Goal: Task Accomplishment & Management: Use online tool/utility

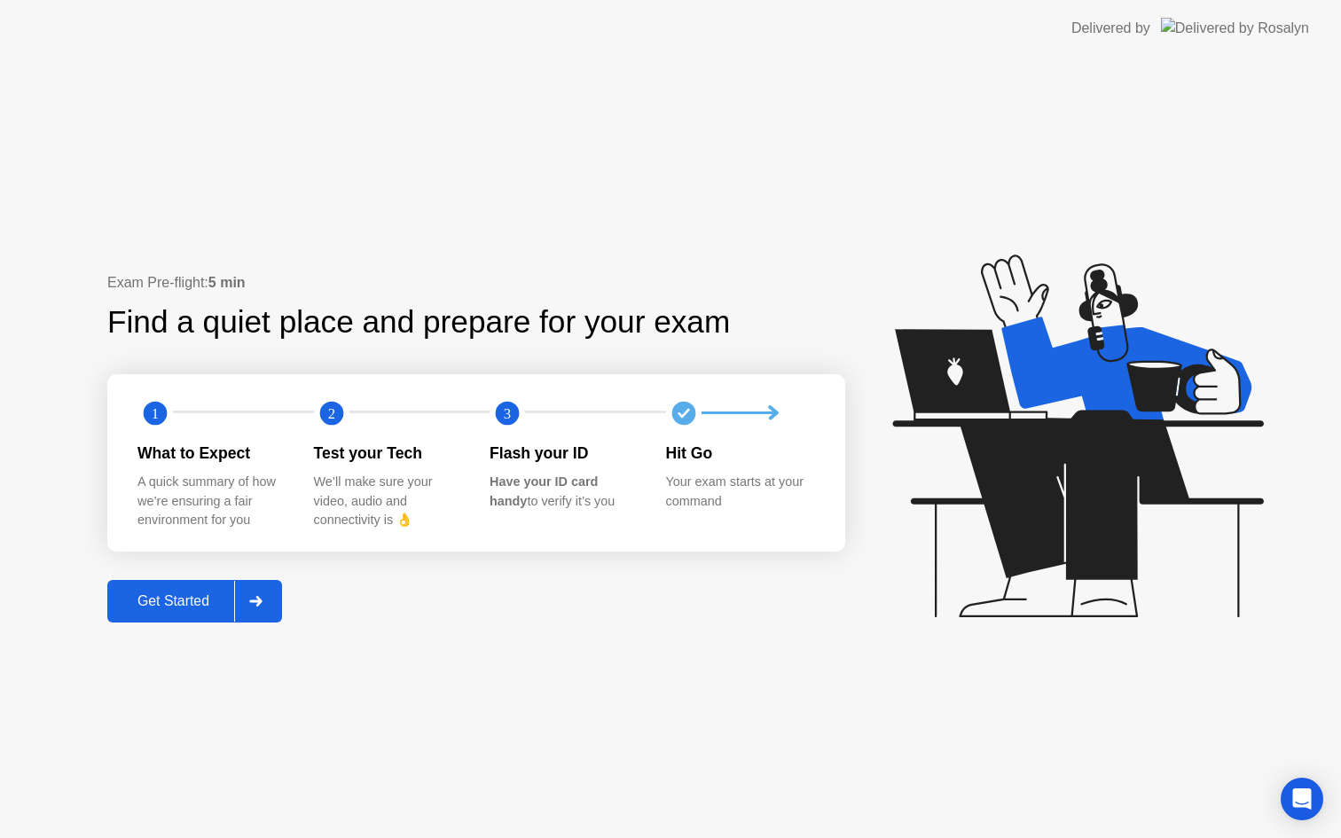
click at [208, 600] on div "Get Started" at bounding box center [173, 601] width 121 height 16
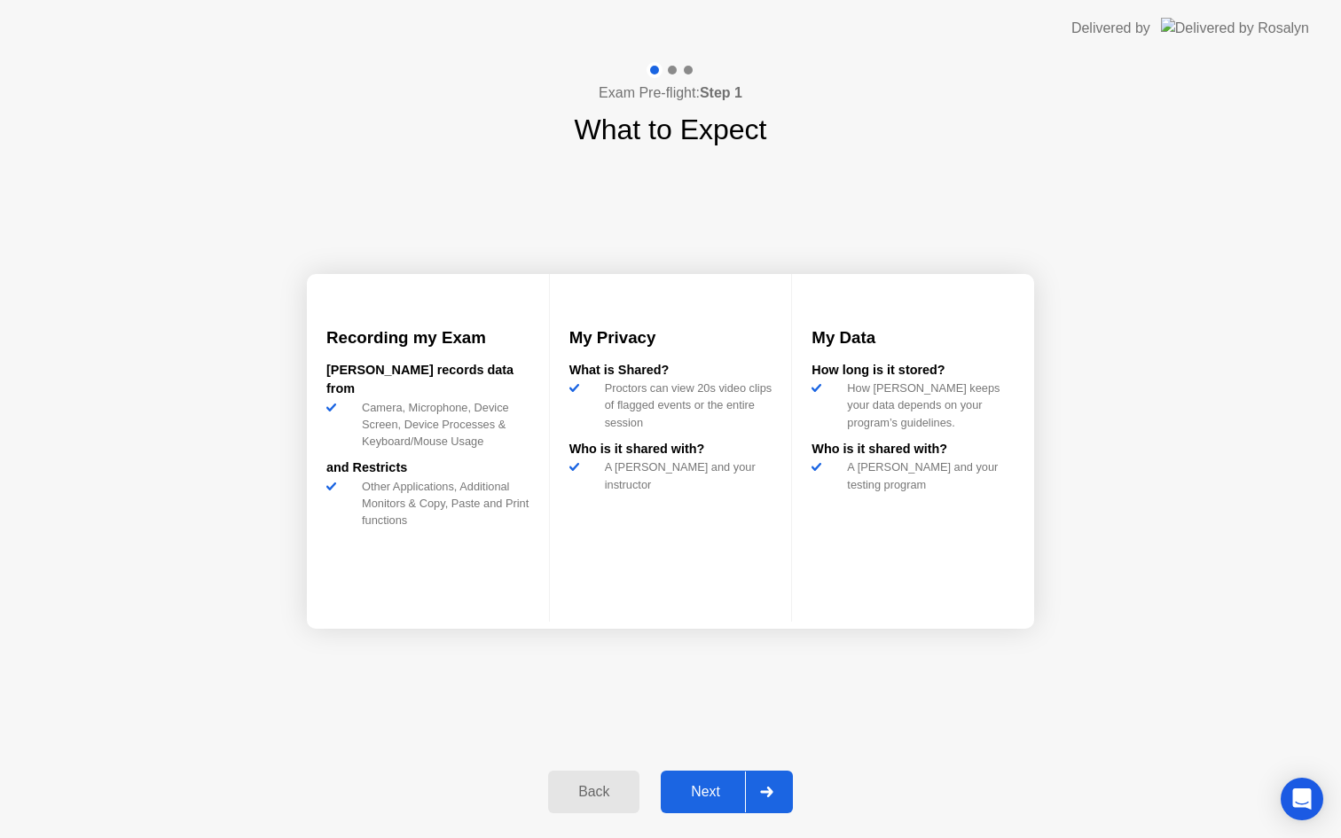
click at [727, 786] on div "Next" at bounding box center [705, 792] width 79 height 16
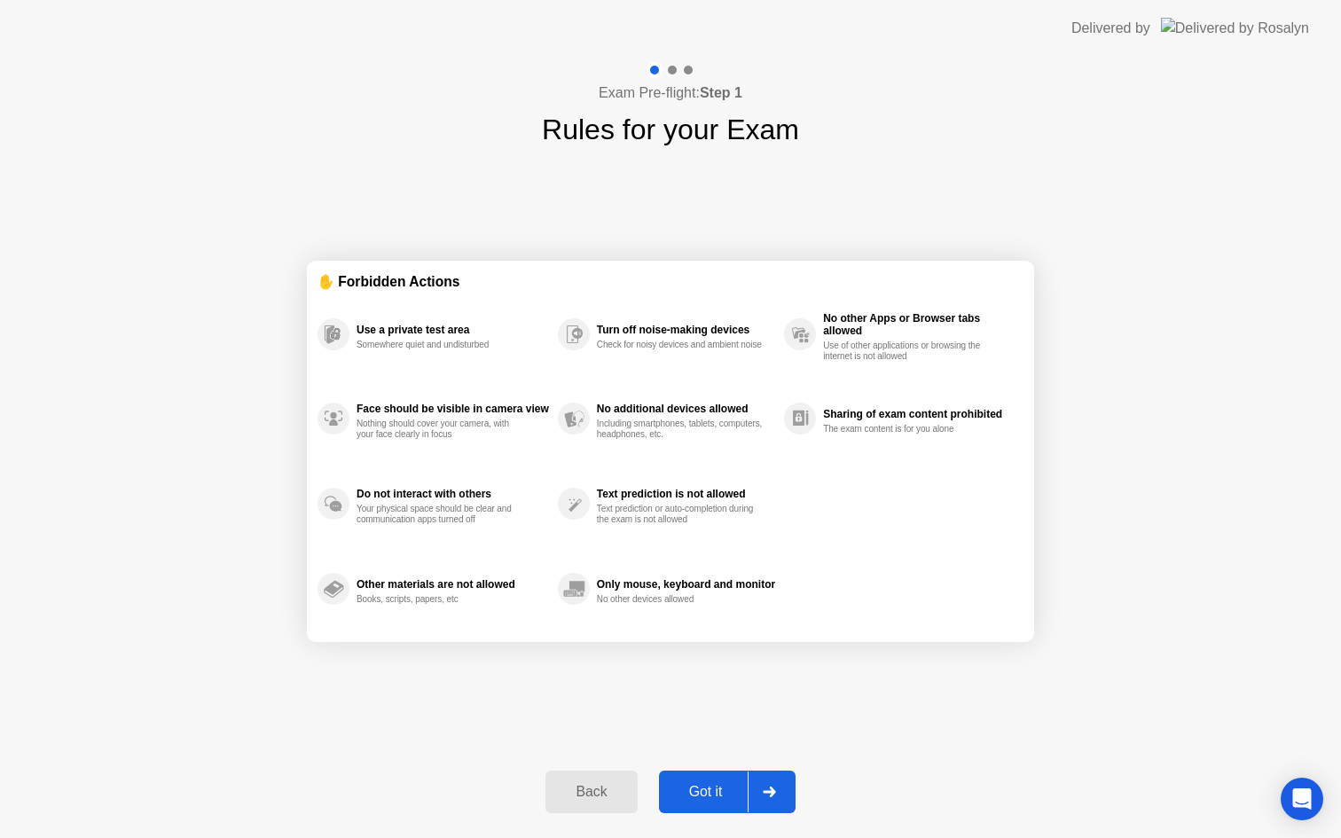
click at [727, 786] on div "Got it" at bounding box center [705, 792] width 83 height 16
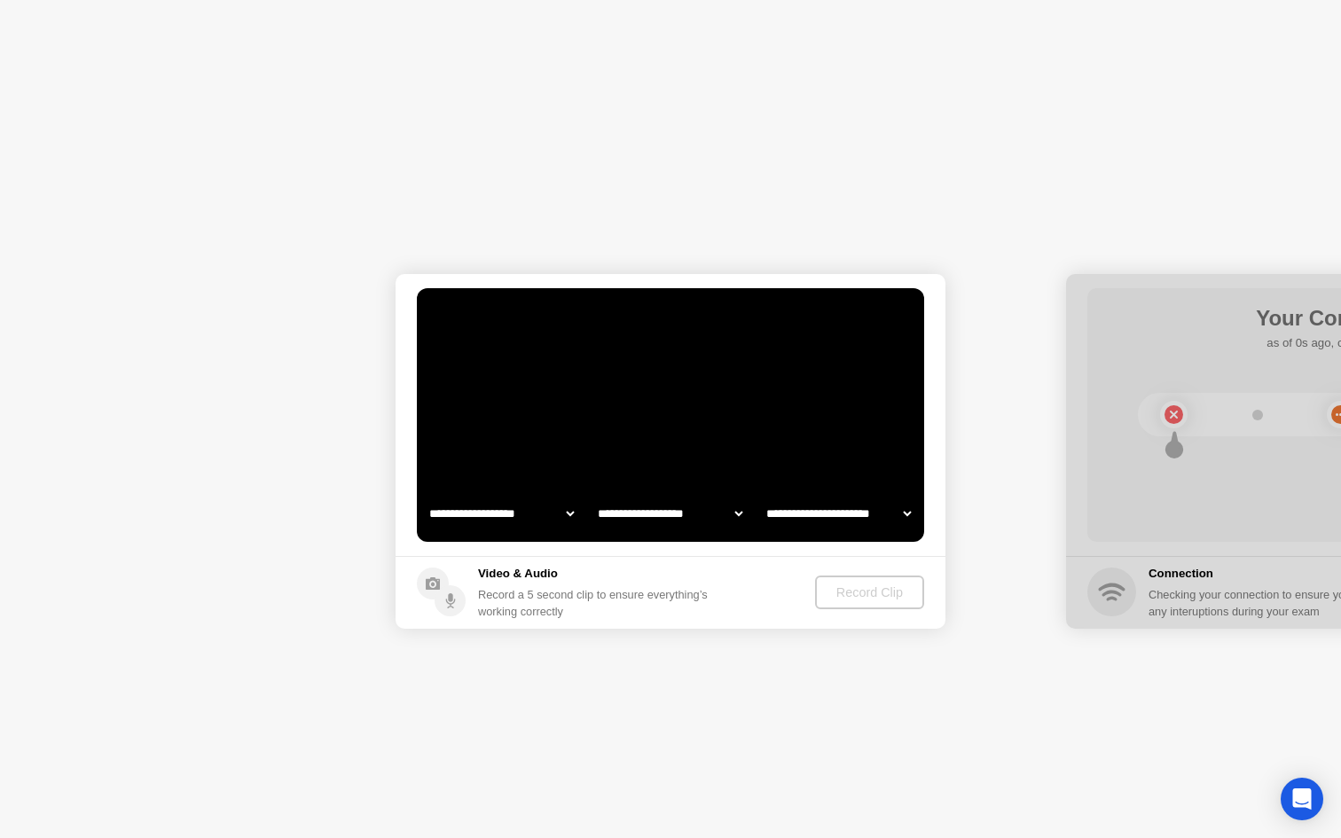
select select "**********"
select select "*******"
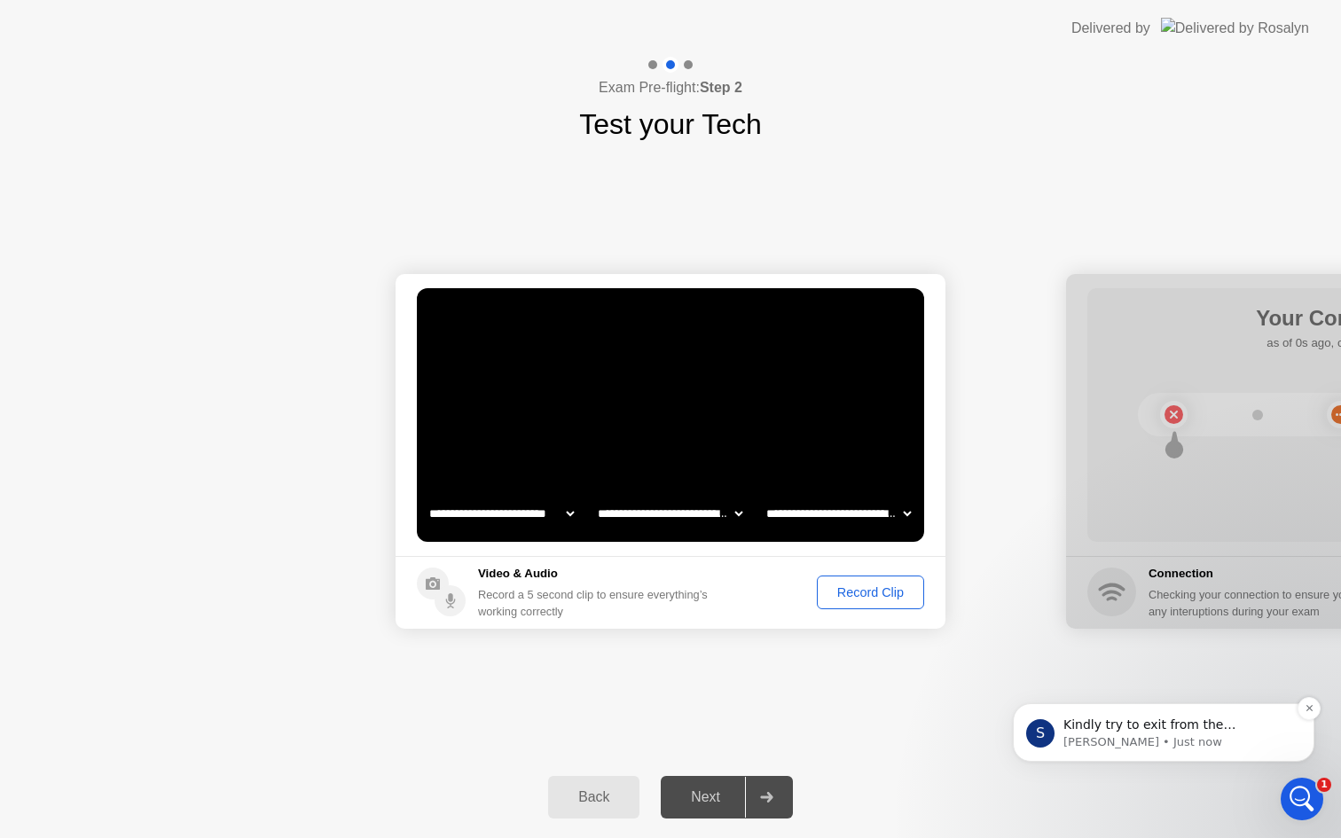
click at [1157, 741] on p "[PERSON_NAME] • Just now" at bounding box center [1177, 742] width 229 height 16
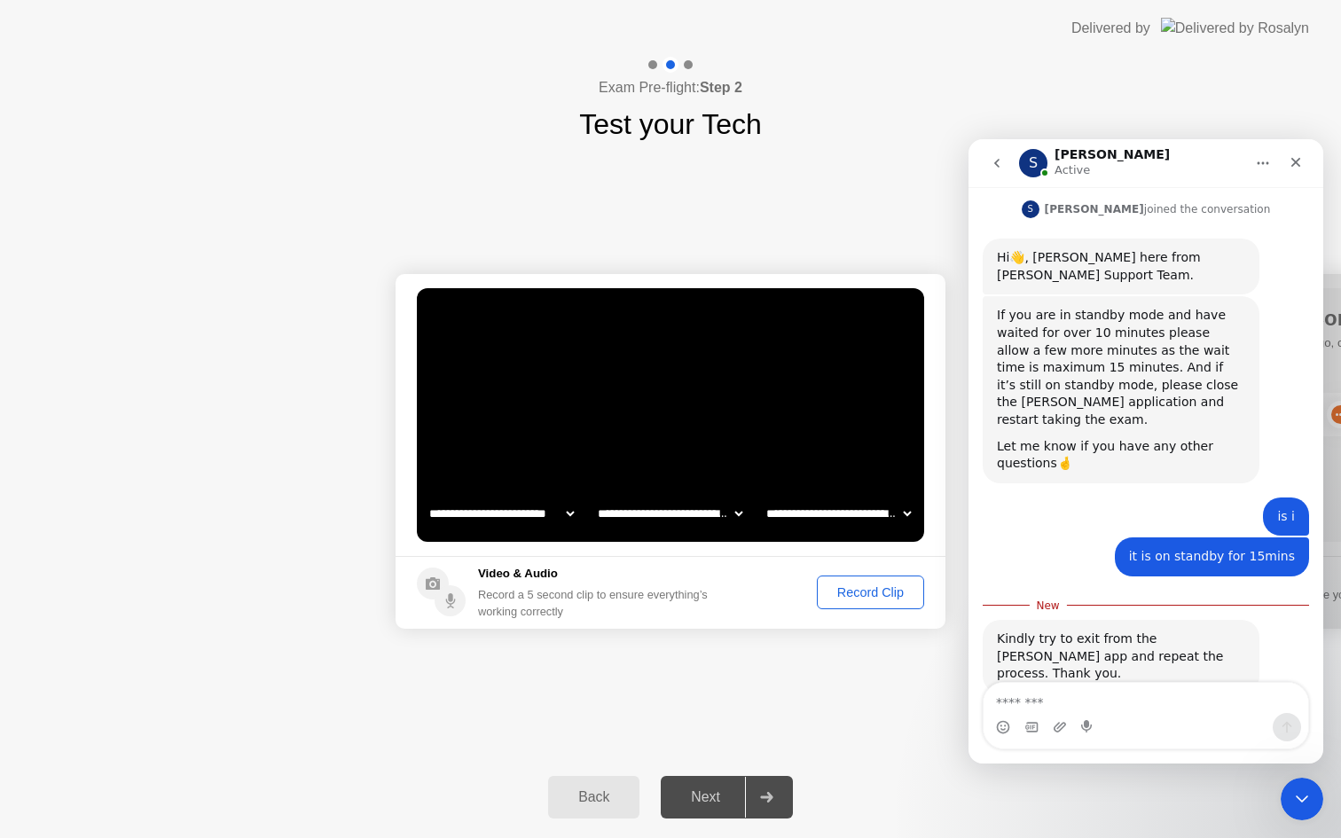
scroll to position [1578, 0]
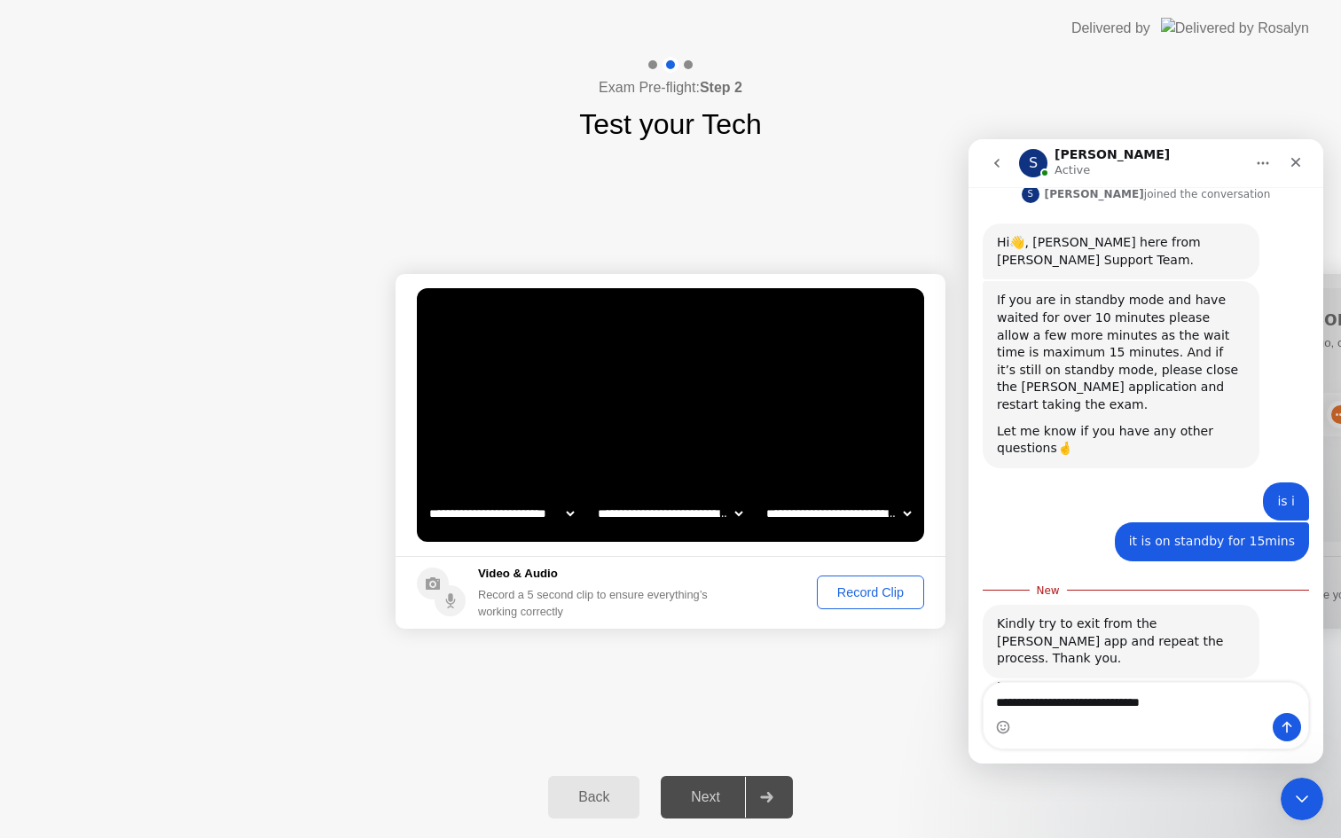
type textarea "**********"
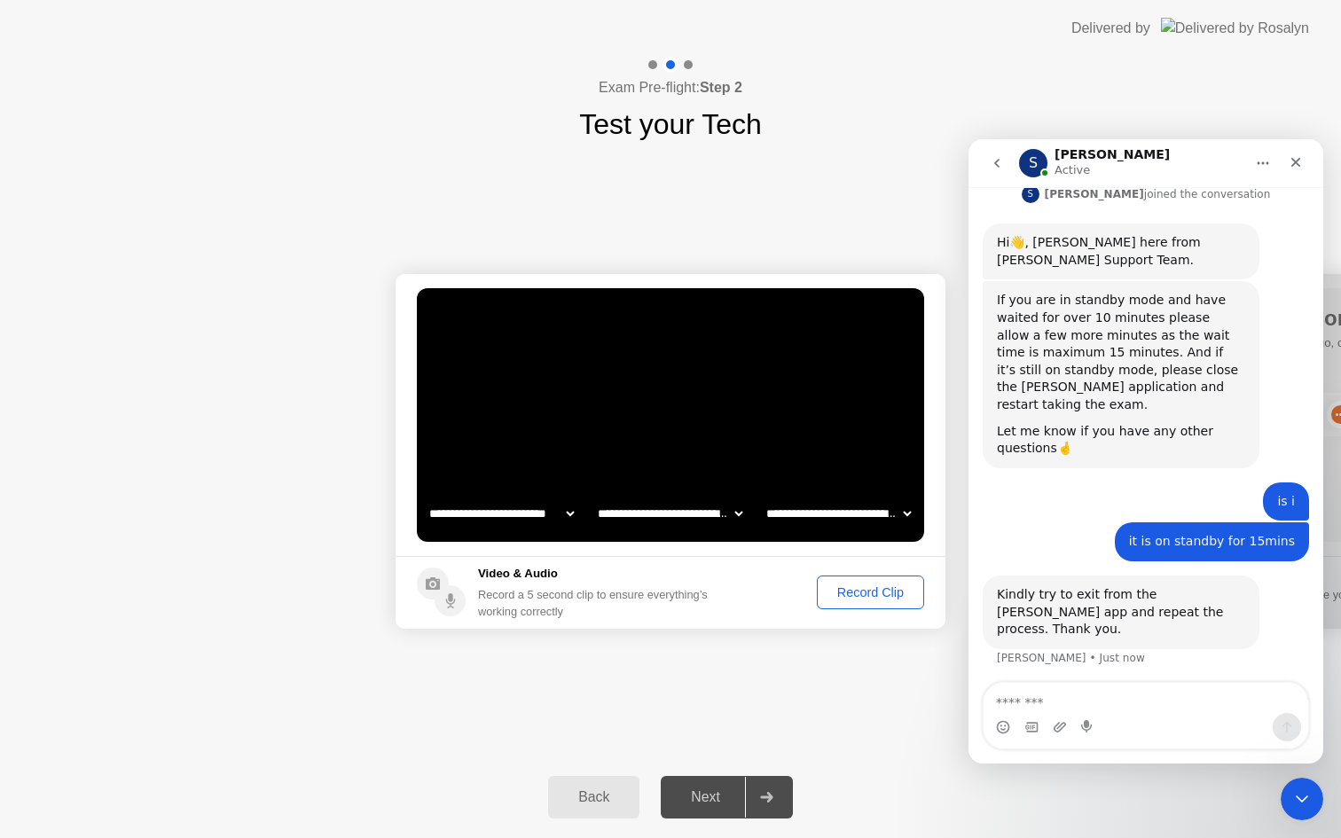
scroll to position [1602, 0]
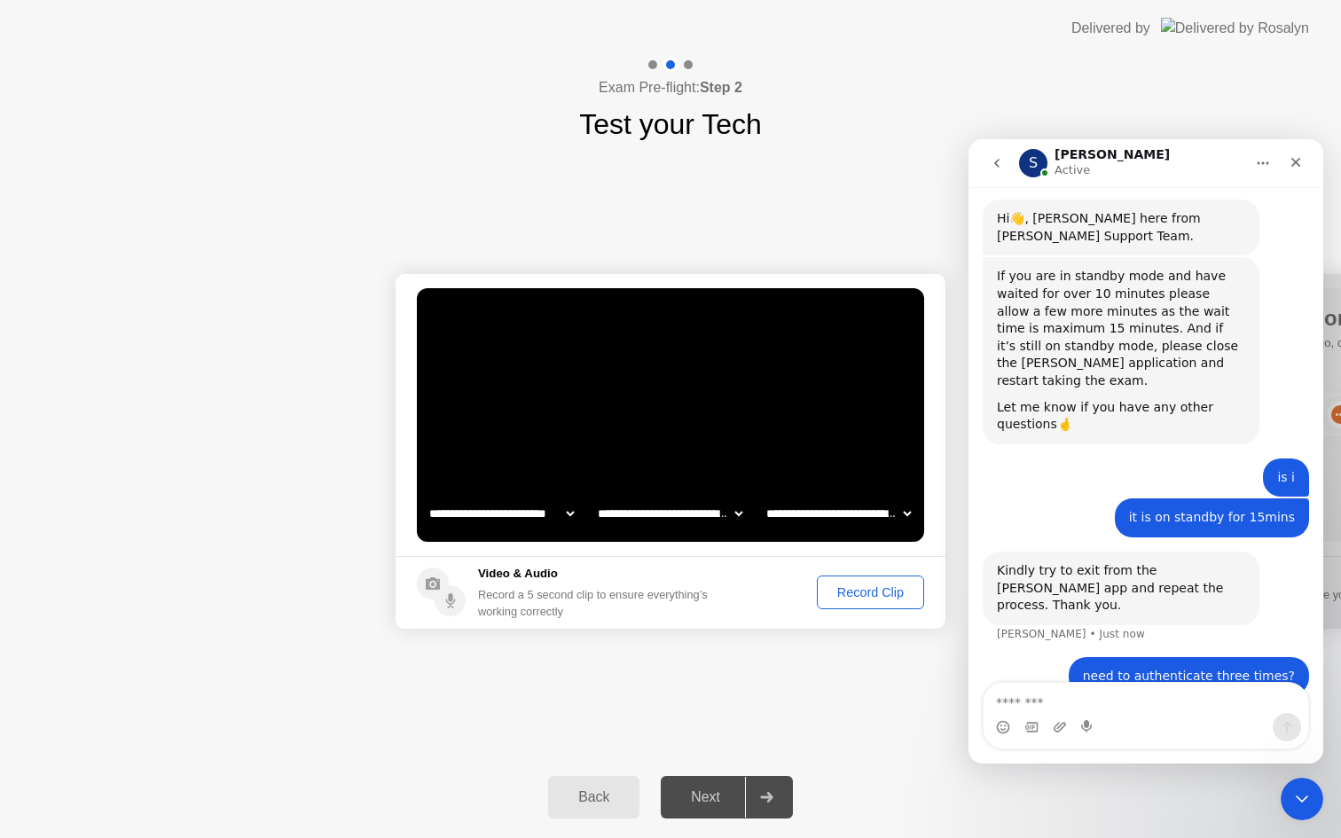
click at [864, 593] on div "Record Clip" at bounding box center [870, 592] width 95 height 14
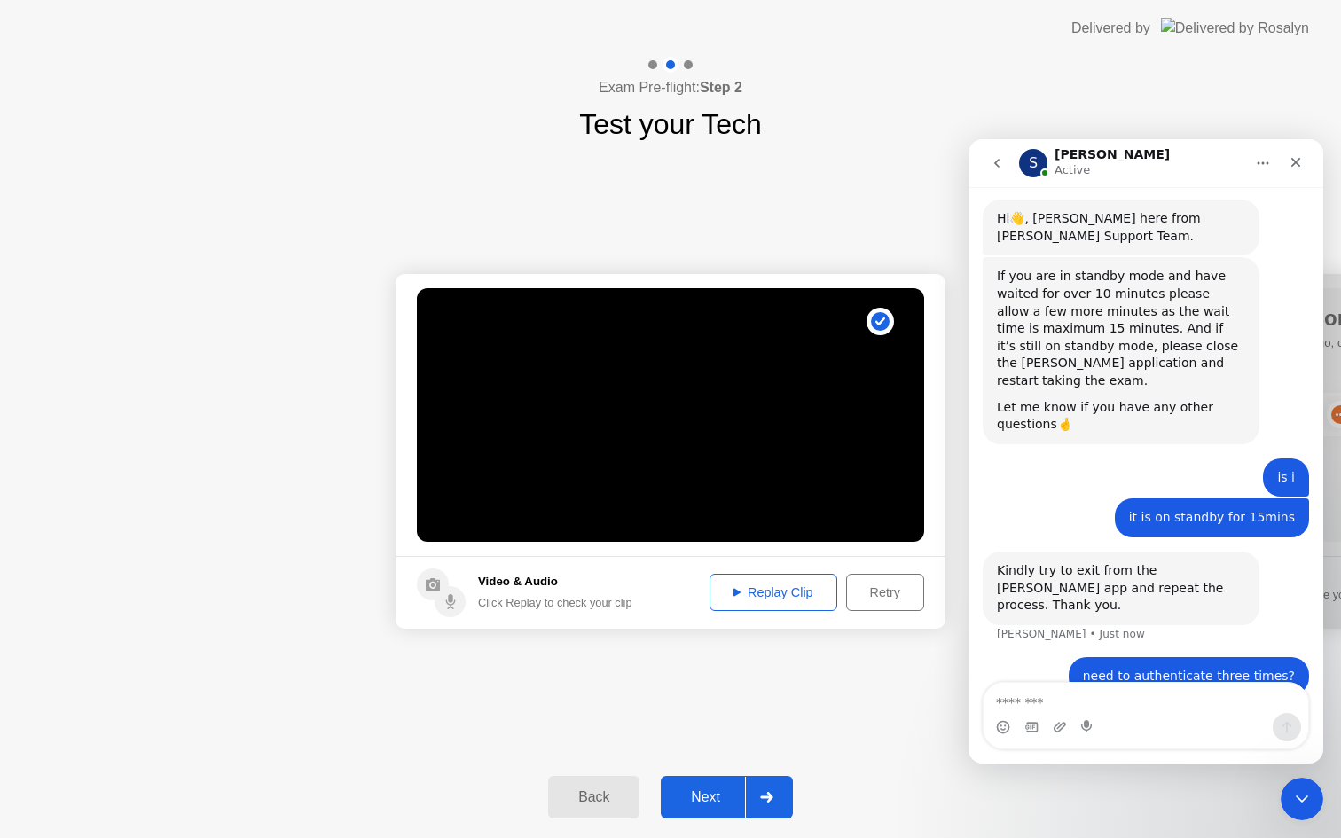
click at [713, 808] on button "Next" at bounding box center [727, 797] width 132 height 43
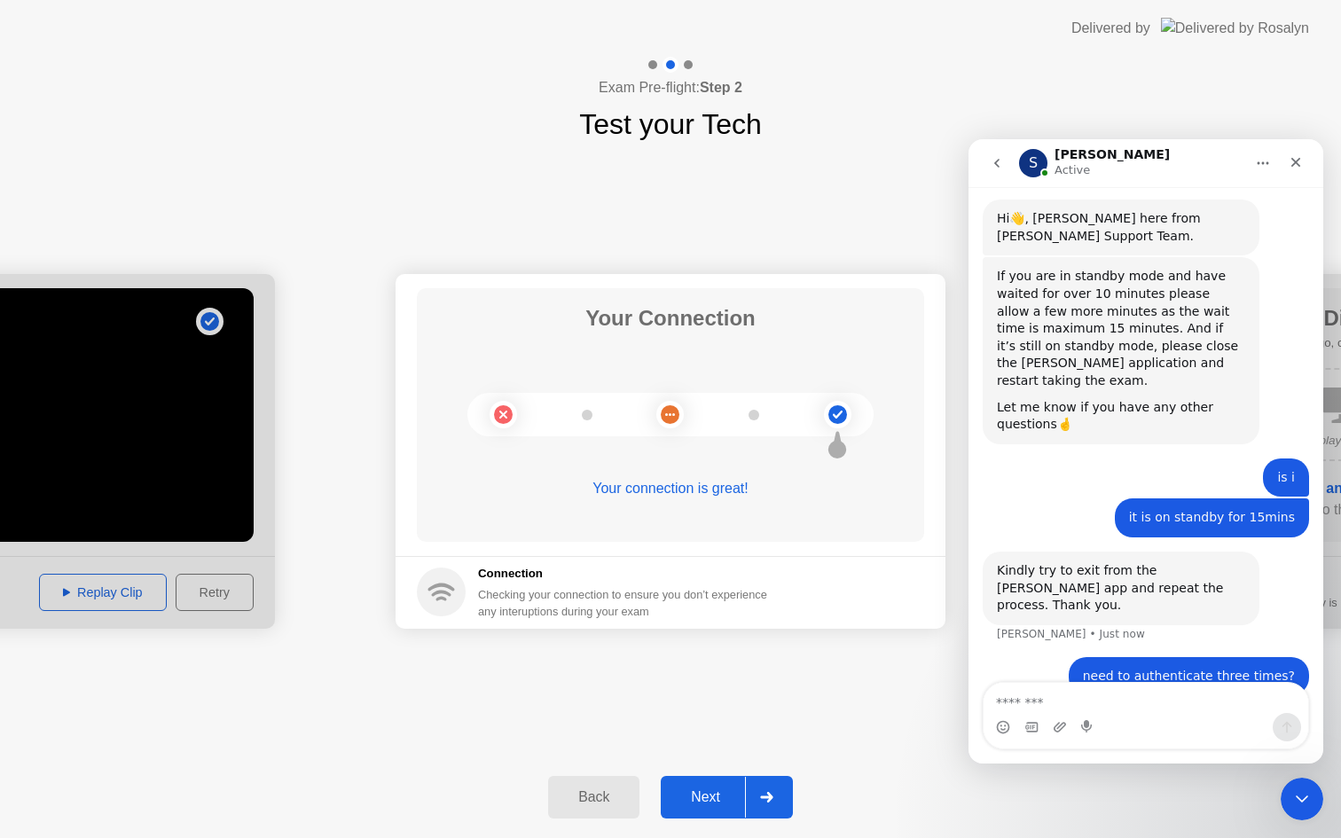
click at [713, 805] on div "Next" at bounding box center [705, 797] width 79 height 16
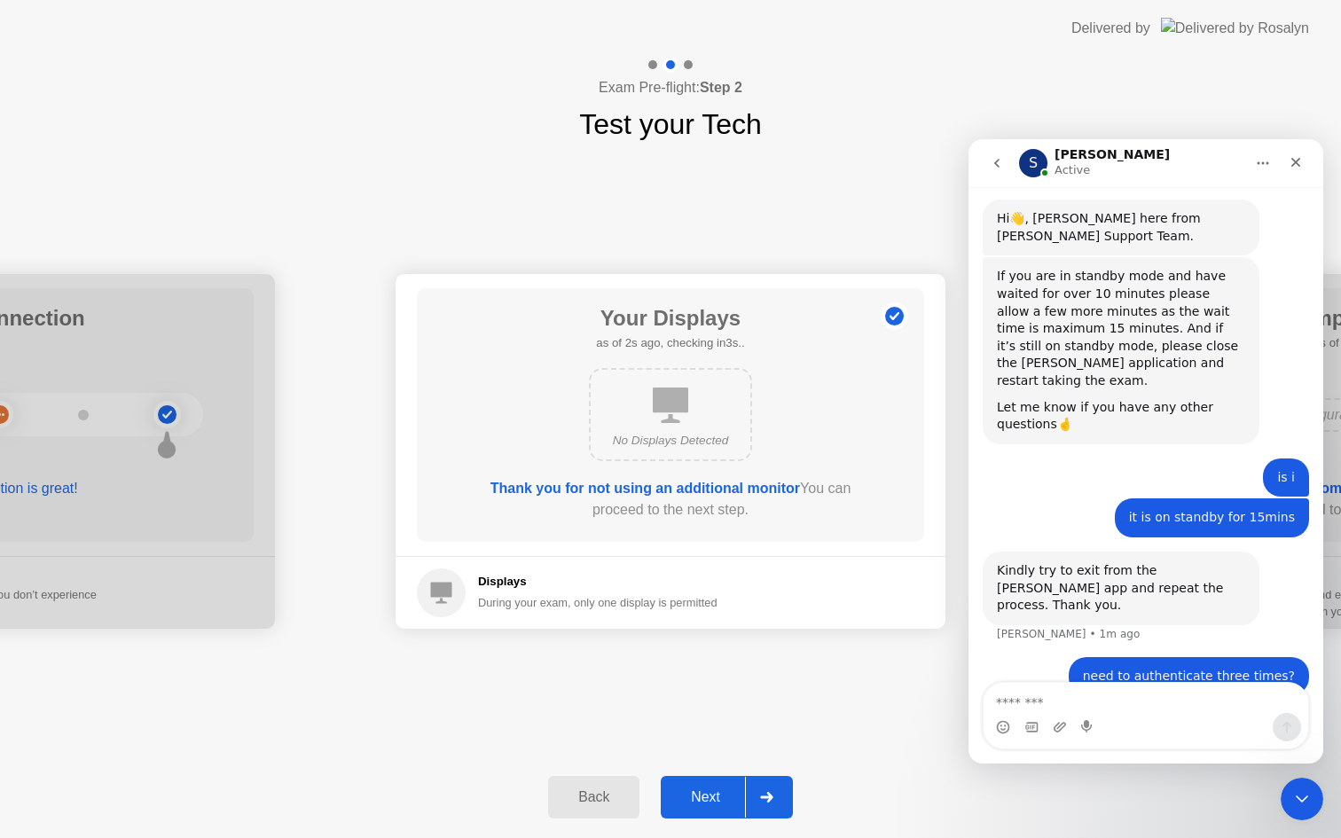
click at [713, 805] on div "Next" at bounding box center [705, 797] width 79 height 16
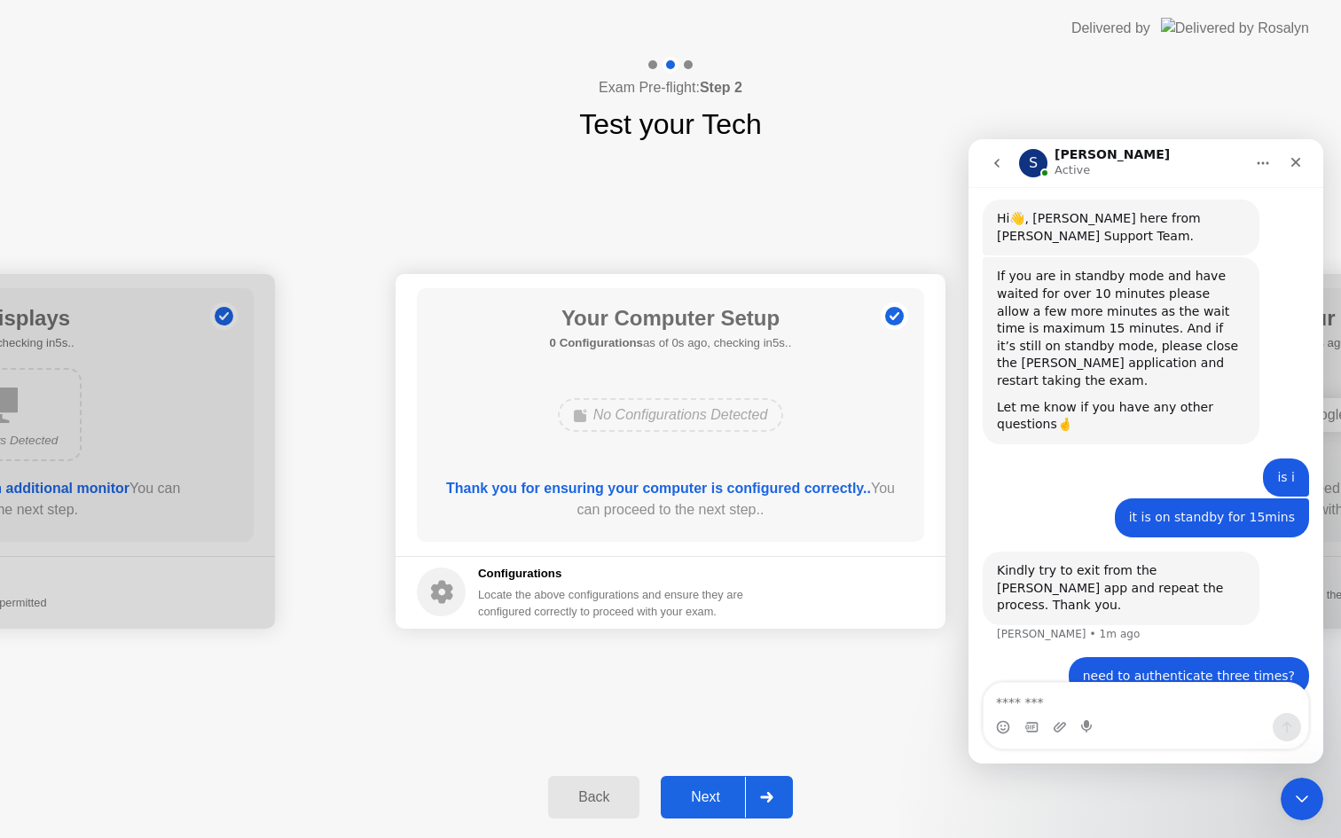
click at [713, 805] on div "Next" at bounding box center [705, 797] width 79 height 16
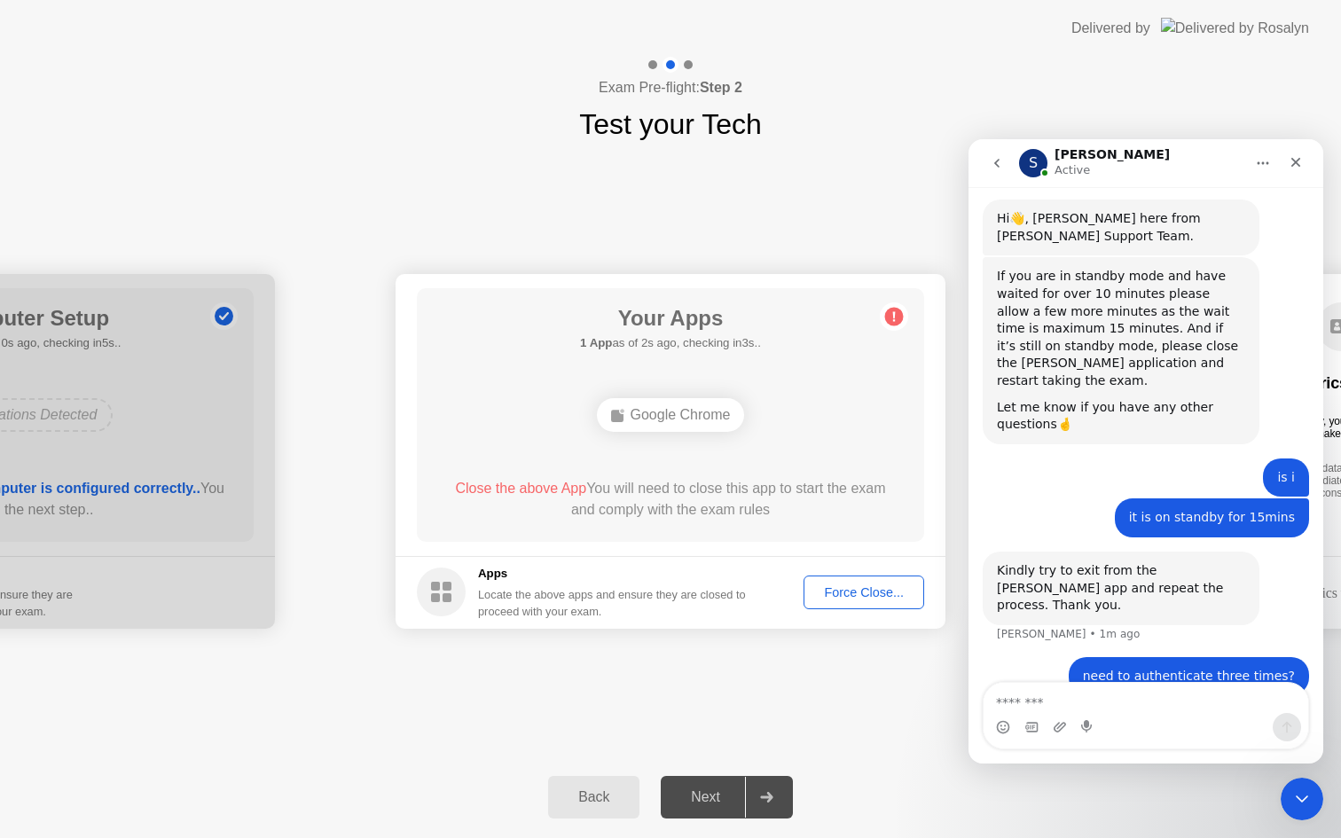
click at [899, 588] on div "Force Close..." at bounding box center [864, 592] width 108 height 14
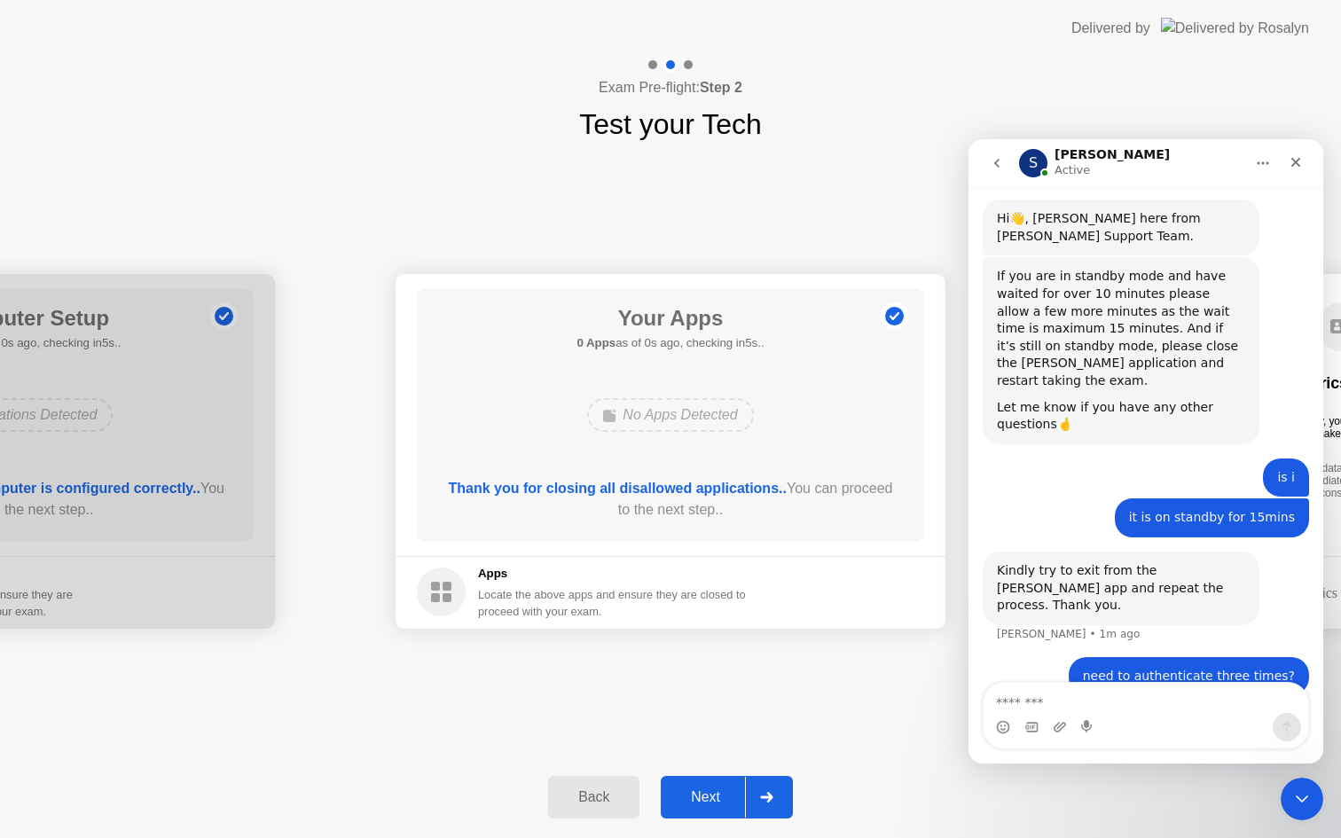
click at [726, 792] on div "Next" at bounding box center [705, 797] width 79 height 16
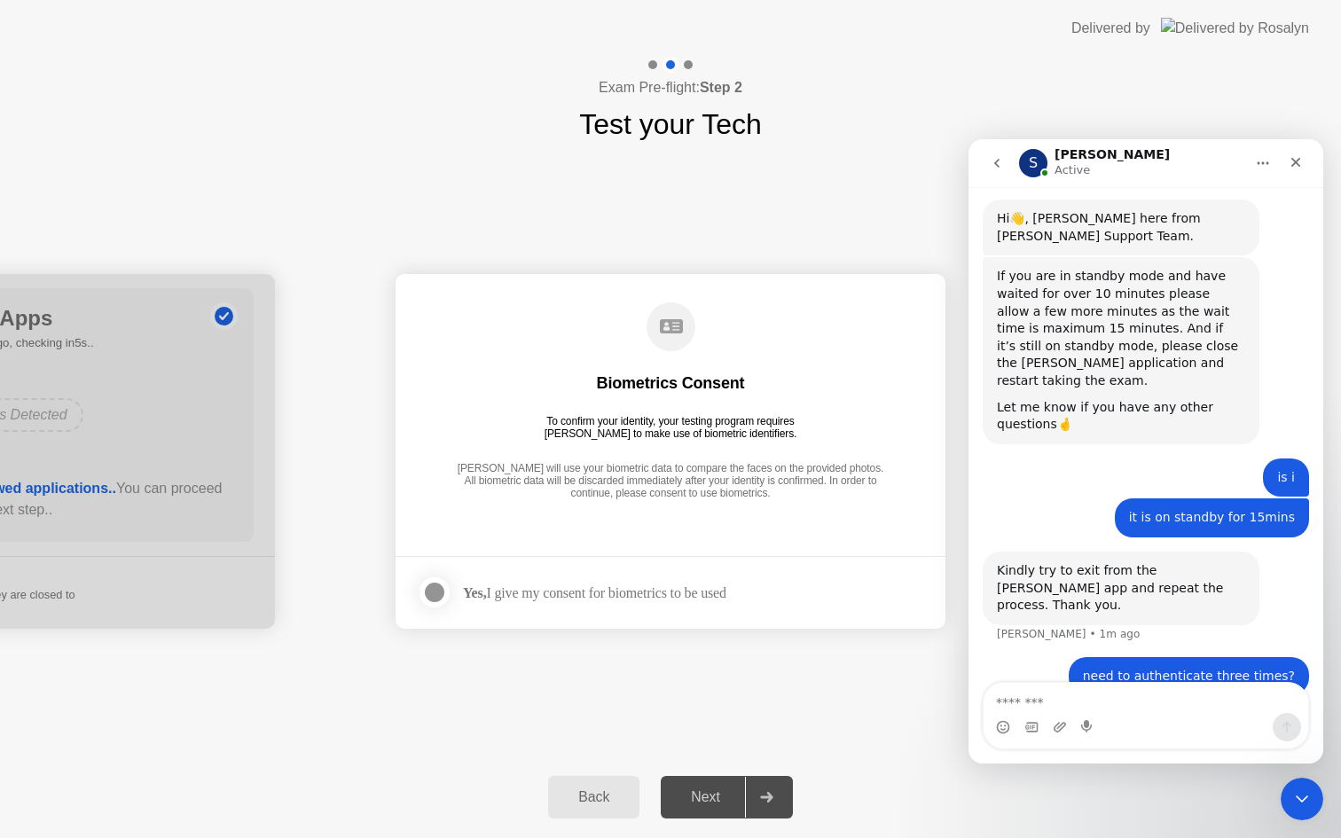
drag, startPoint x: 658, startPoint y: 594, endPoint x: 497, endPoint y: 604, distance: 161.7
click at [644, 592] on div "Yes, I give my consent for biometrics to be used" at bounding box center [594, 592] width 263 height 17
click at [424, 597] on div at bounding box center [434, 592] width 21 height 21
click at [694, 801] on div "Next" at bounding box center [705, 797] width 79 height 16
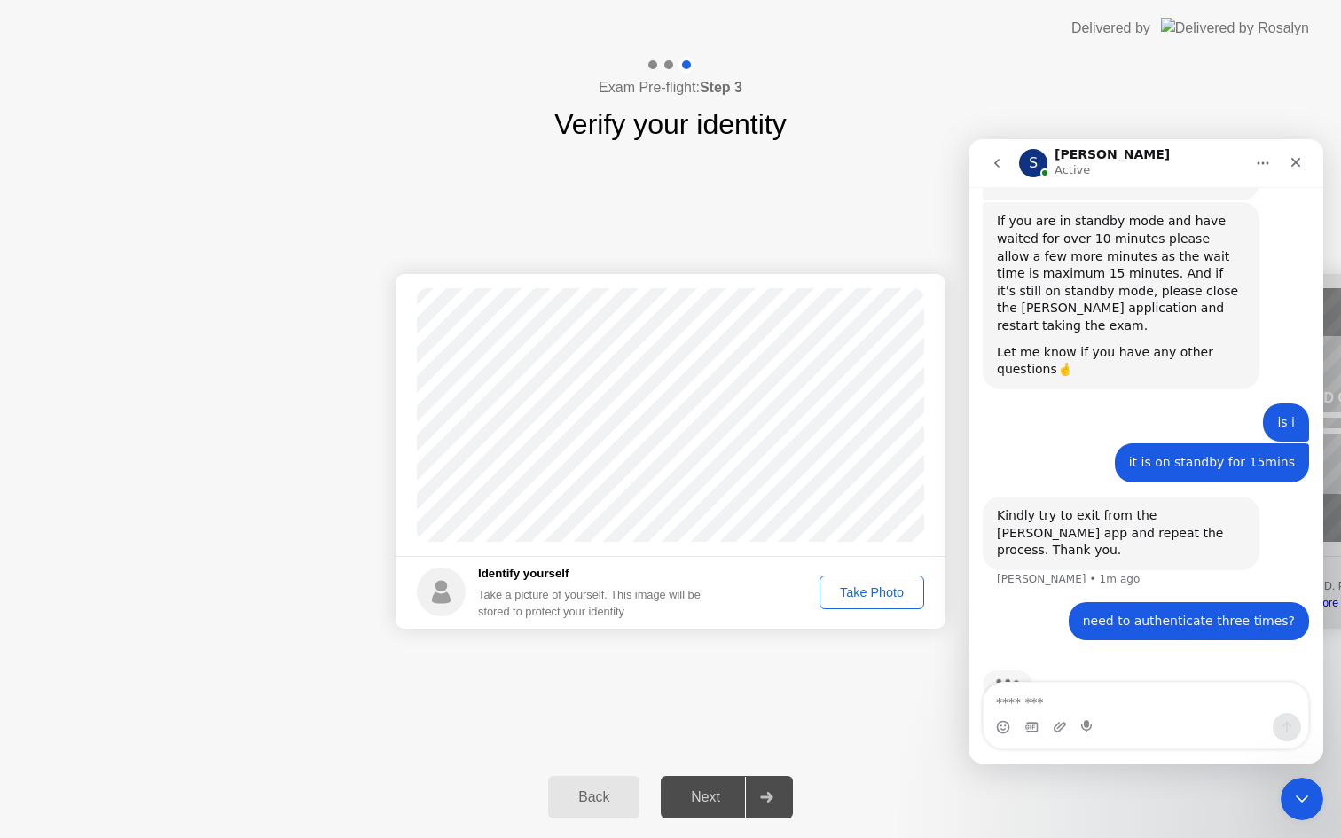
scroll to position [1671, 0]
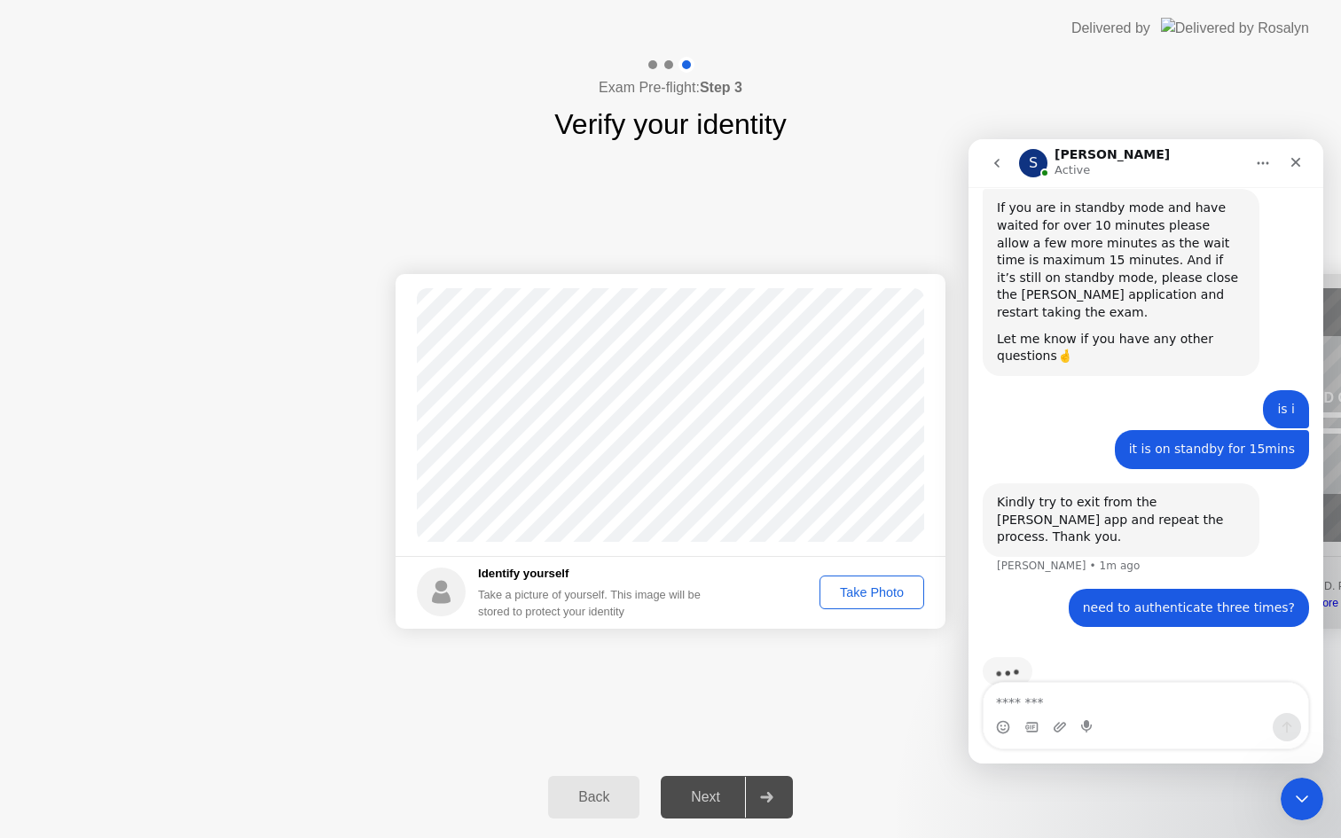
click at [881, 588] on div "Take Photo" at bounding box center [872, 592] width 92 height 14
click at [724, 799] on div "Next" at bounding box center [705, 797] width 79 height 16
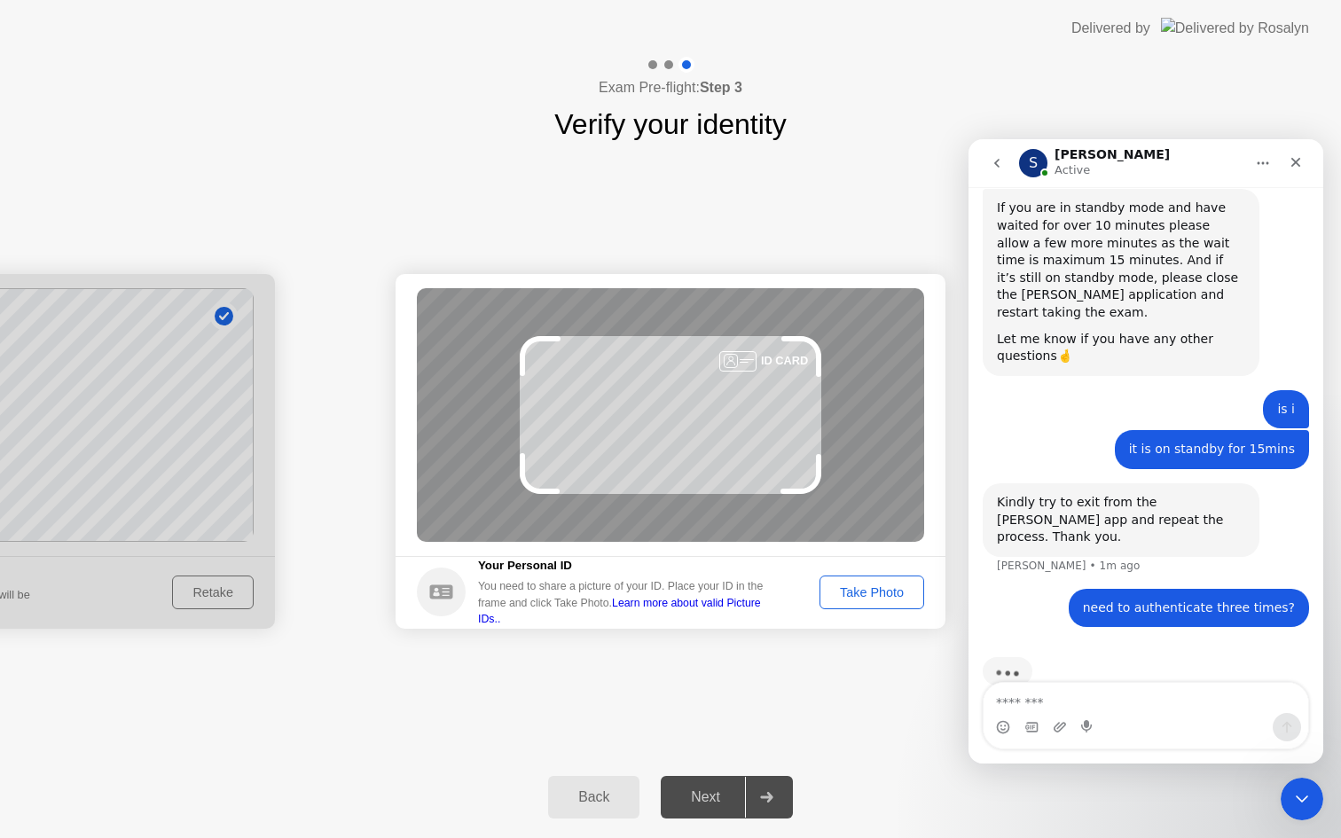
click at [860, 585] on div "Take Photo" at bounding box center [872, 592] width 92 height 14
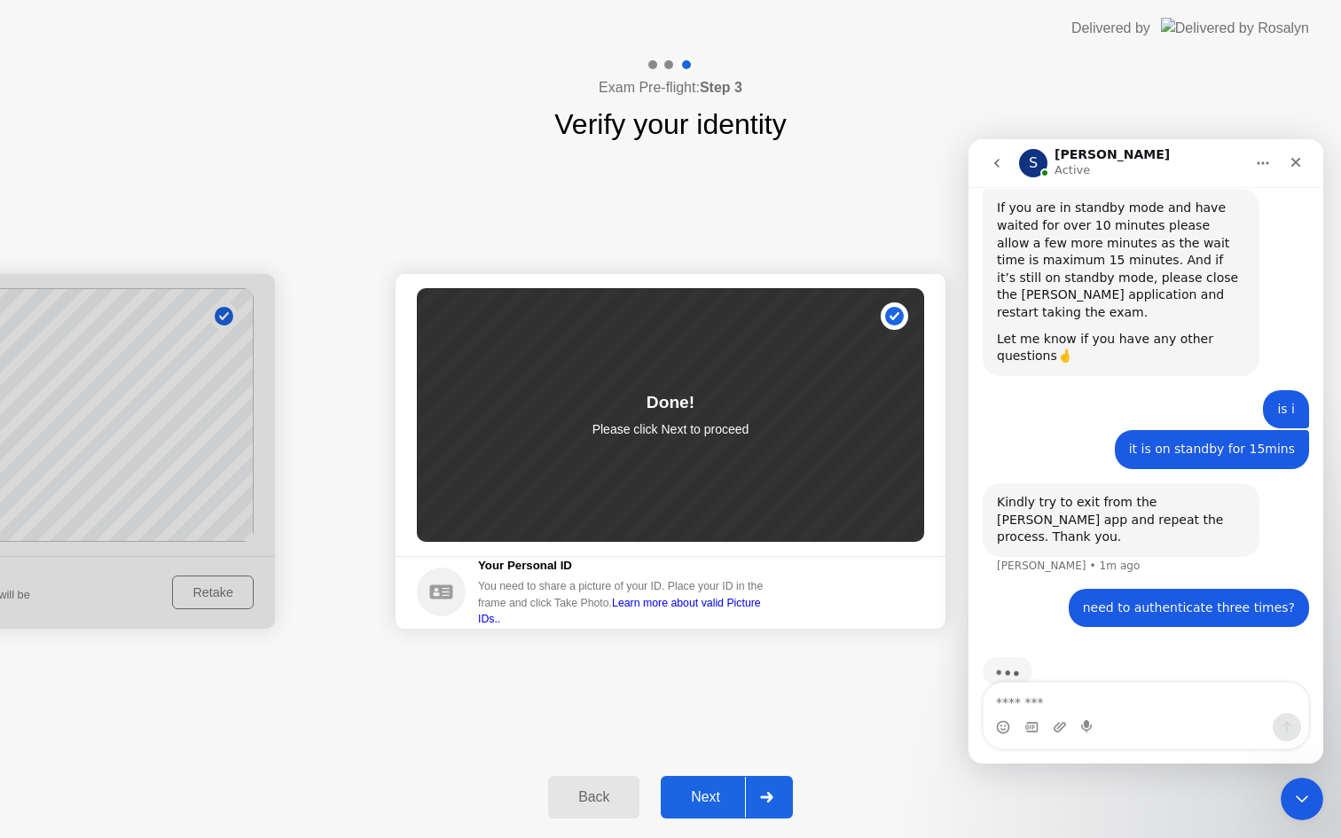
click at [713, 805] on div "Next" at bounding box center [705, 797] width 79 height 16
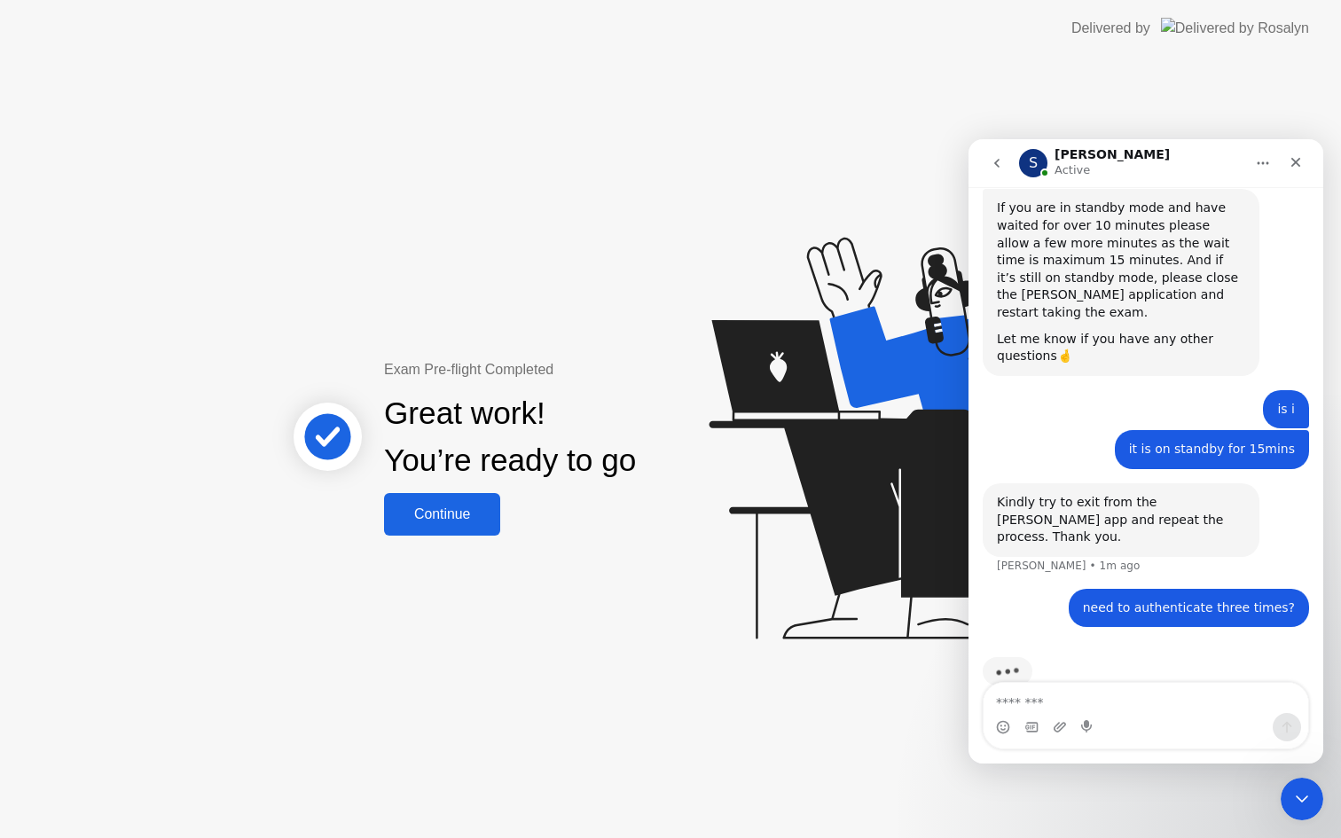
click at [468, 517] on div "Continue" at bounding box center [442, 514] width 106 height 16
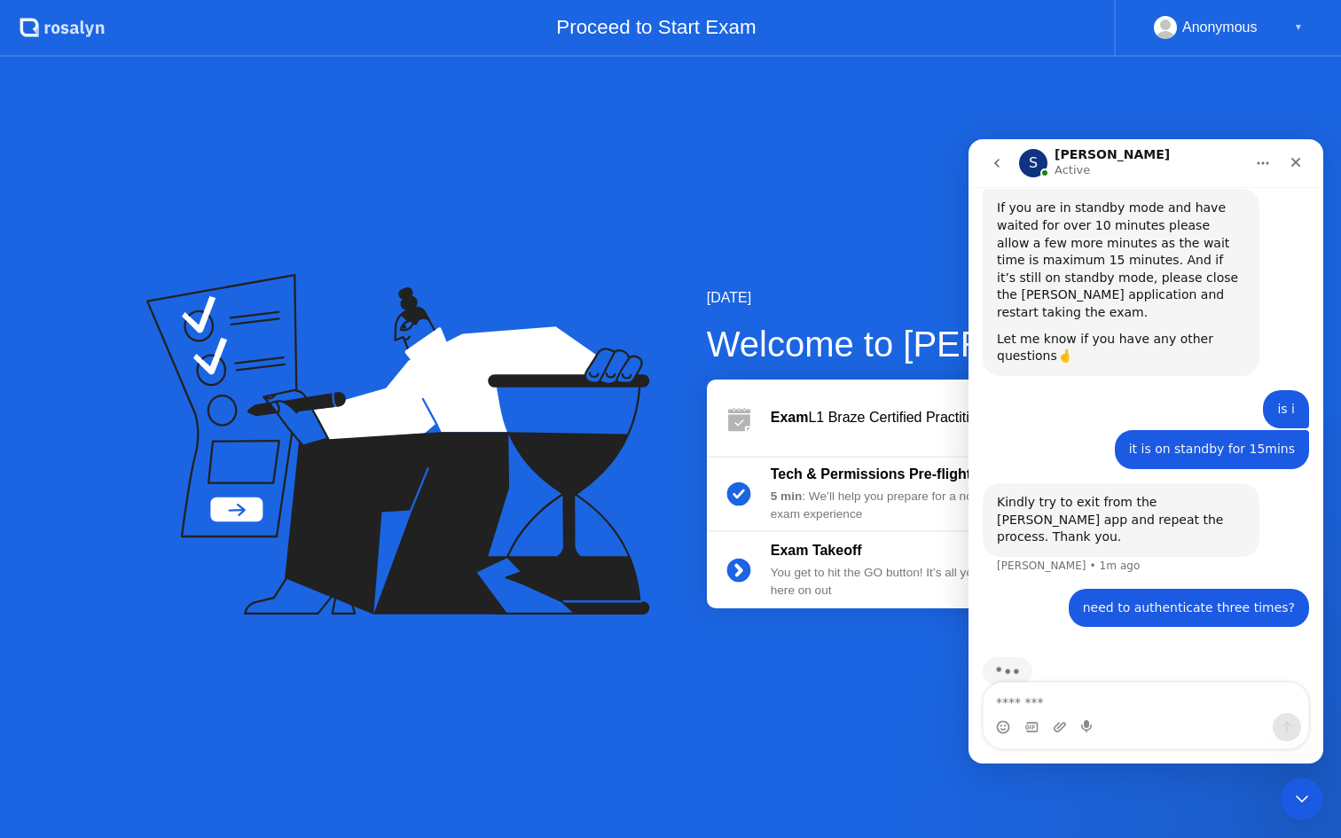
click at [854, 588] on div "You get to hit the GO button! It’s all you from here on out" at bounding box center [898, 582] width 255 height 36
drag, startPoint x: 1001, startPoint y: 168, endPoint x: 1183, endPoint y: 161, distance: 181.9
click at [1181, 160] on div "S [PERSON_NAME] Active" at bounding box center [1146, 163] width 332 height 34
drag, startPoint x: 1185, startPoint y: 164, endPoint x: 1209, endPoint y: 87, distance: 81.0
click at [1209, 139] on html "**********" at bounding box center [1145, 451] width 355 height 624
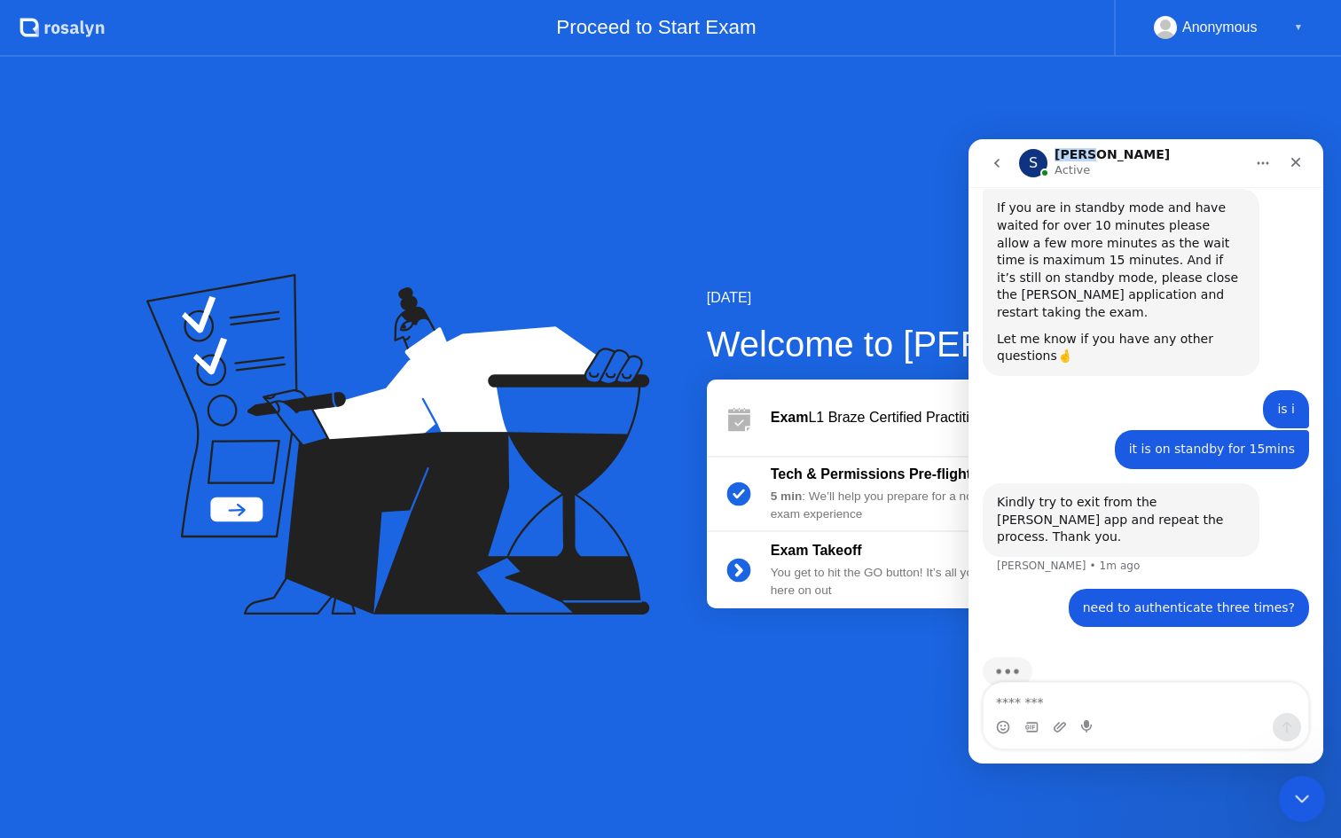
click at [1303, 775] on div "Close Intercom Messenger" at bounding box center [1299, 796] width 43 height 43
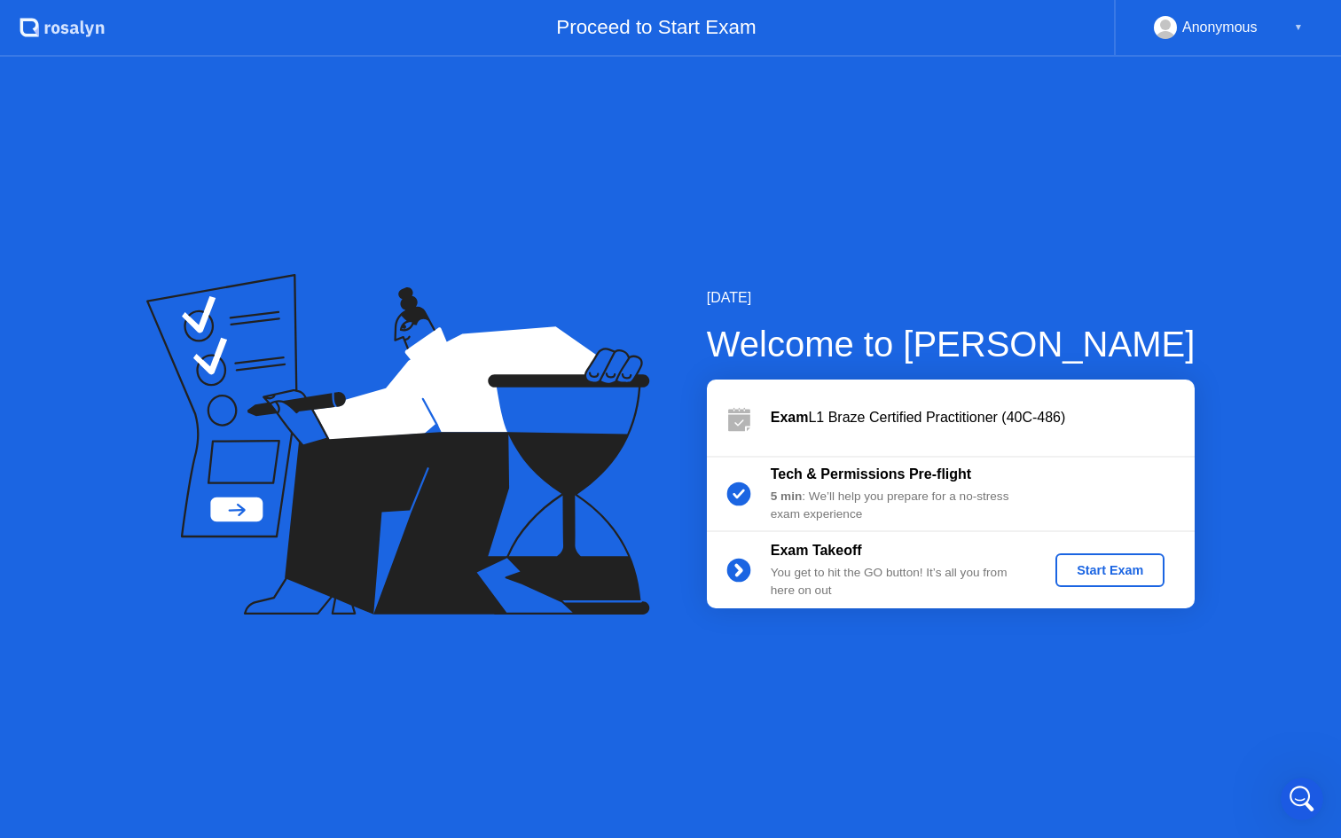
click at [1116, 559] on button "Start Exam" at bounding box center [1109, 570] width 109 height 34
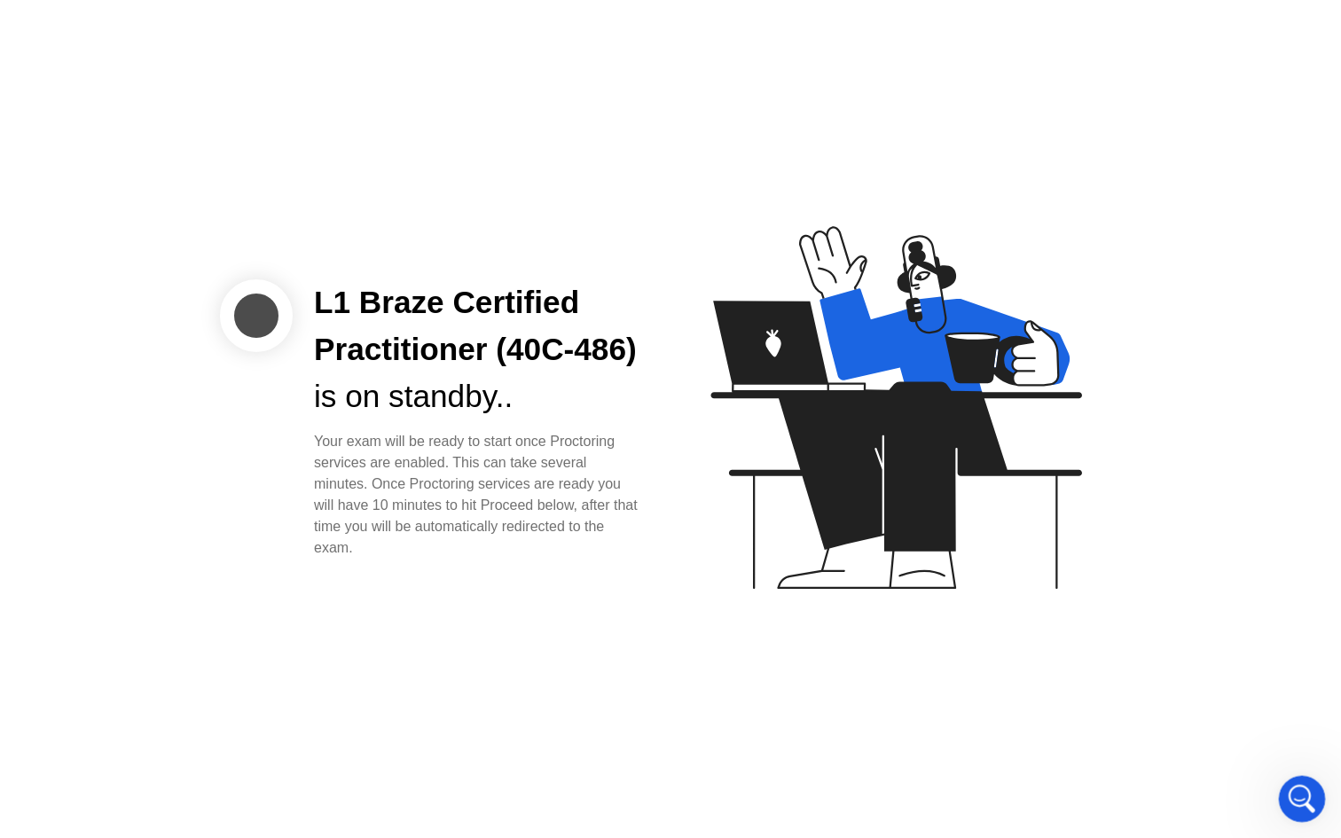
drag, startPoint x: 1311, startPoint y: 802, endPoint x: 1305, endPoint y: 792, distance: 11.9
click at [1311, 801] on div "Open Intercom Messenger" at bounding box center [1299, 796] width 59 height 59
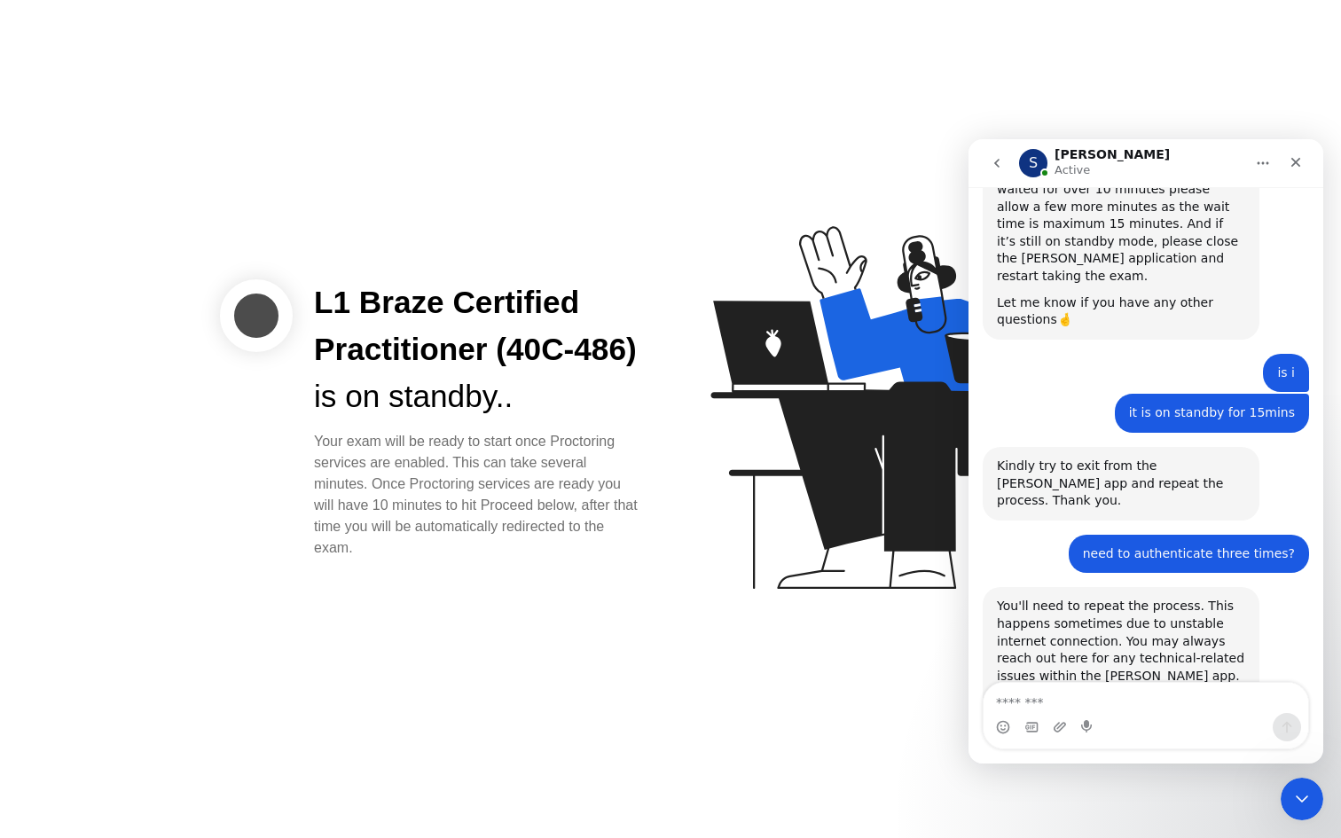
scroll to position [1725, 0]
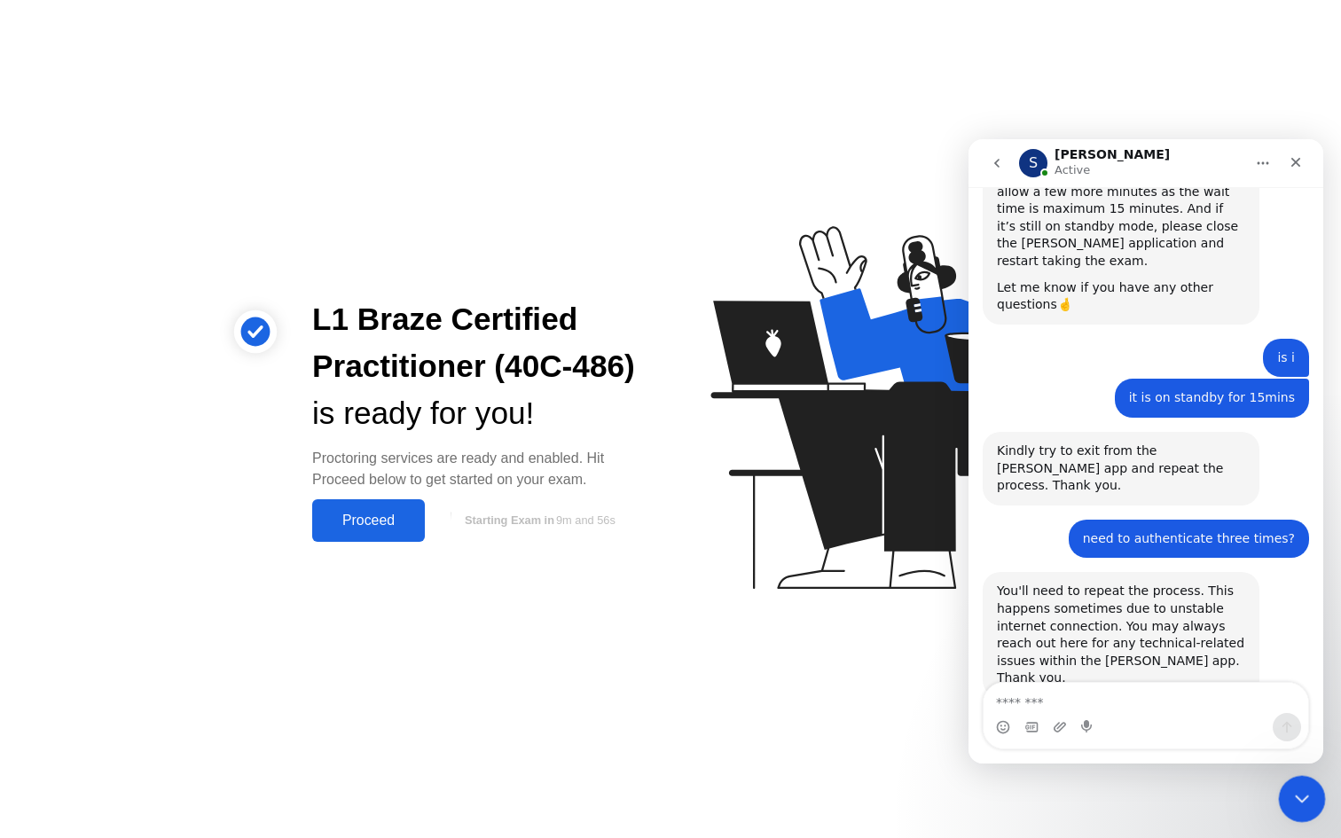
click at [1295, 799] on icon "Close Intercom Messenger" at bounding box center [1298, 796] width 21 height 21
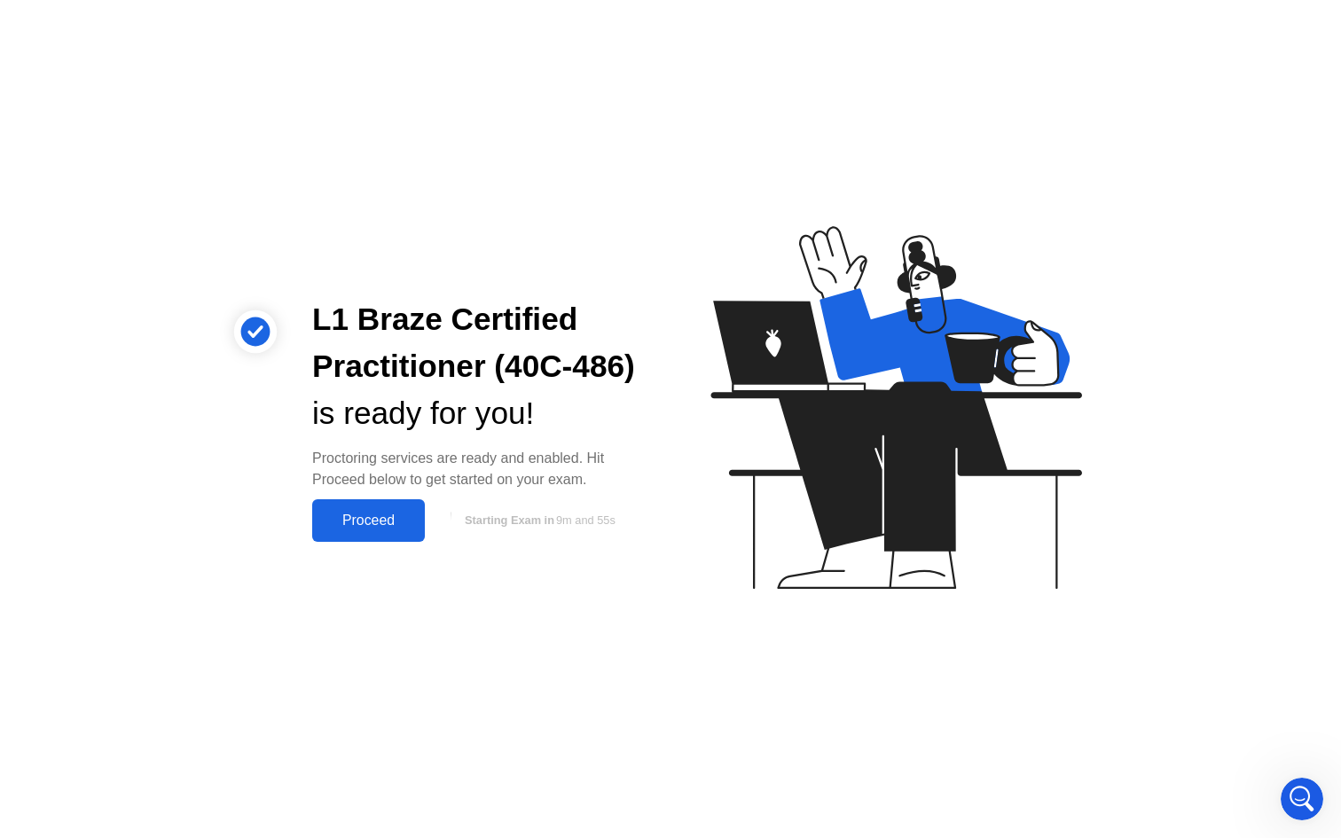
click at [376, 513] on div "Proceed" at bounding box center [368, 521] width 102 height 16
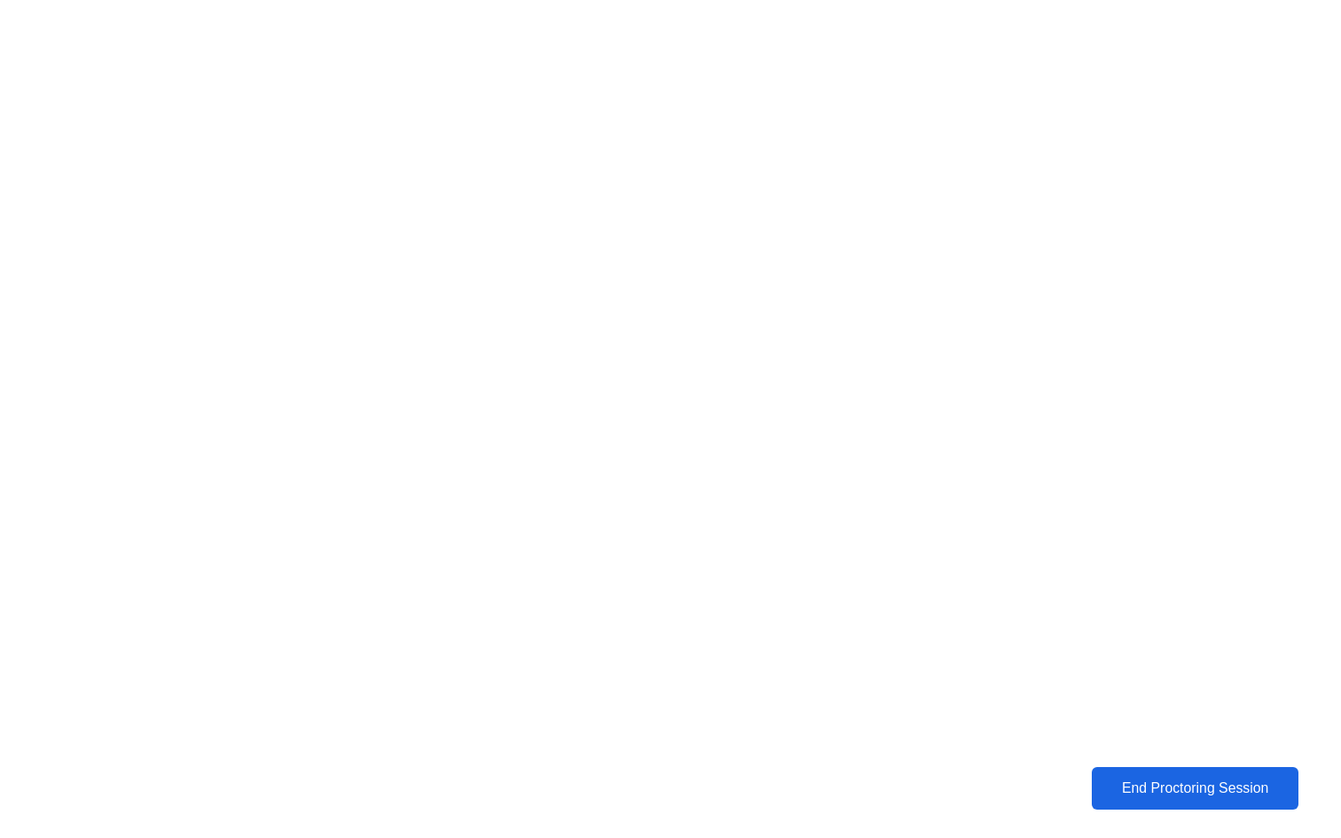
click at [1209, 787] on div "End Proctoring Session" at bounding box center [1195, 788] width 197 height 16
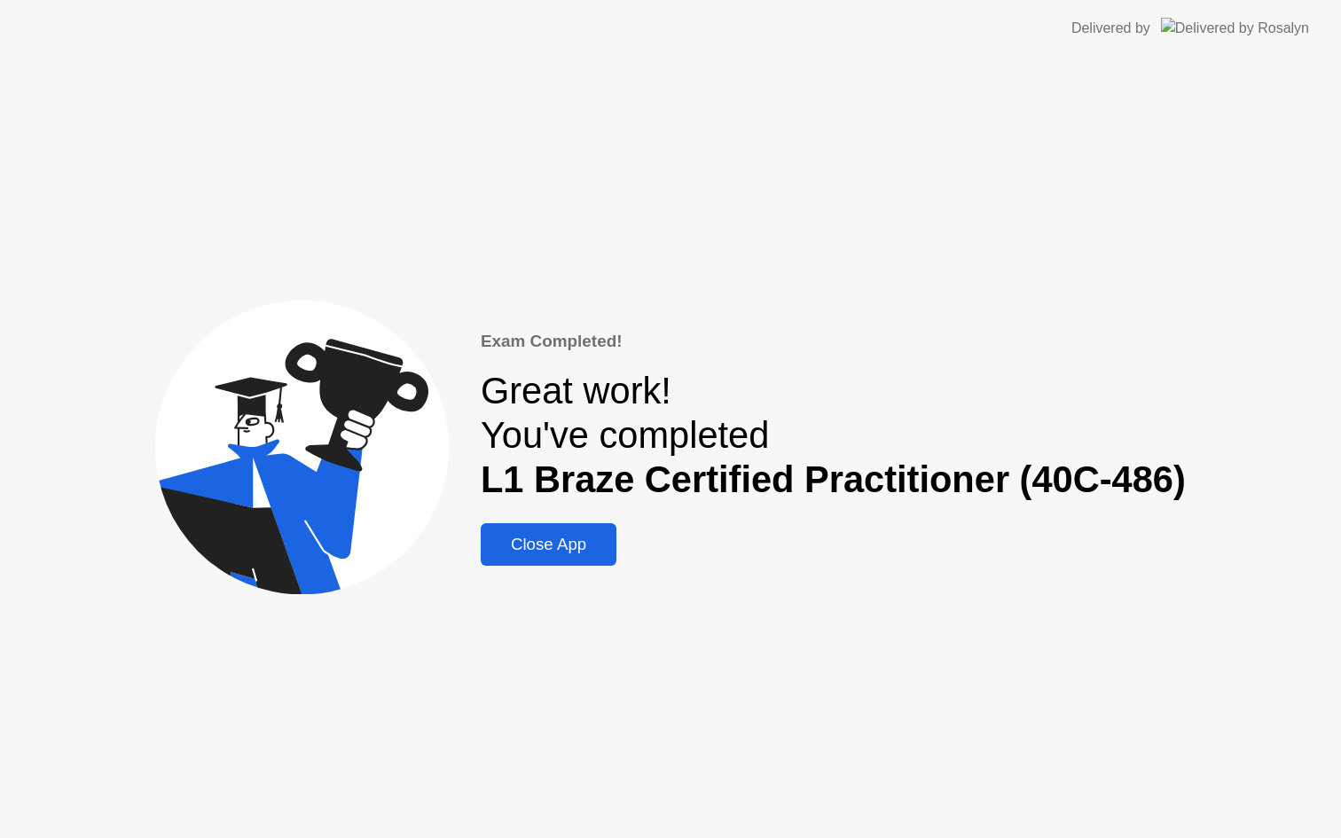
click at [546, 550] on div "Close App" at bounding box center [548, 545] width 125 height 20
